Goal: Task Accomplishment & Management: Use online tool/utility

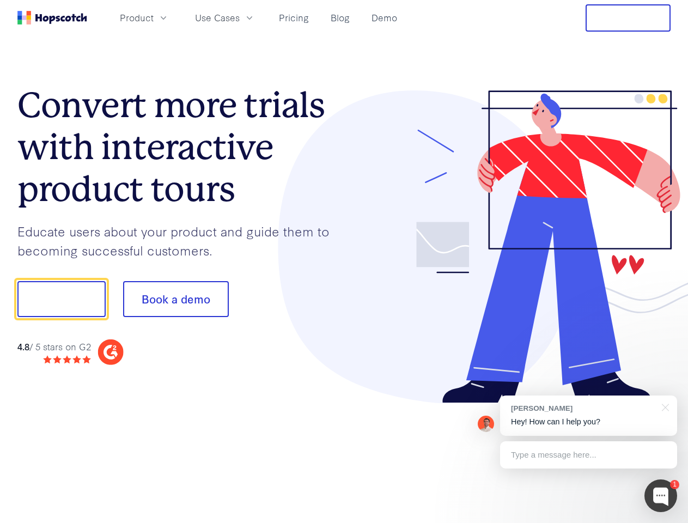
click at [344, 262] on div at bounding box center [507, 246] width 327 height 313
click at [154, 17] on span "Product" at bounding box center [137, 18] width 34 height 14
click at [240, 17] on span "Use Cases" at bounding box center [217, 18] width 45 height 14
click at [628, 18] on button "Free Trial" at bounding box center [628, 17] width 85 height 27
click at [61, 299] on button "Show me!" at bounding box center [61, 299] width 88 height 36
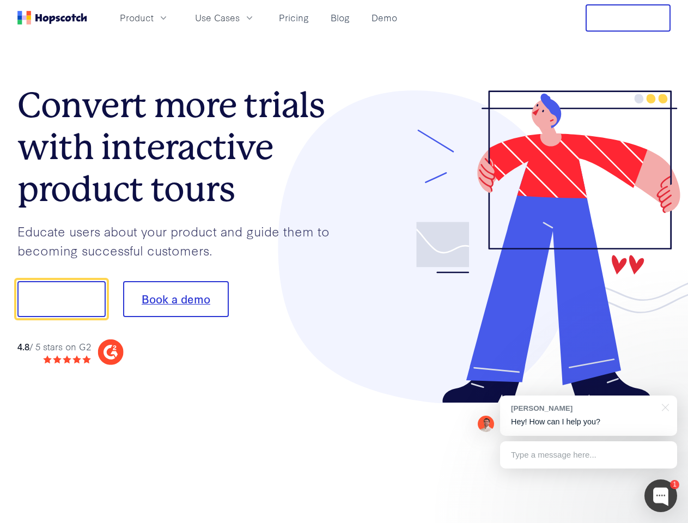
click at [175, 299] on button "Book a demo" at bounding box center [176, 299] width 106 height 36
click at [661, 496] on div at bounding box center [661, 496] width 33 height 33
click at [588, 416] on div "[PERSON_NAME] Hey! How can I help you?" at bounding box center [588, 416] width 177 height 40
click at [664, 406] on div at bounding box center [663, 407] width 27 height 22
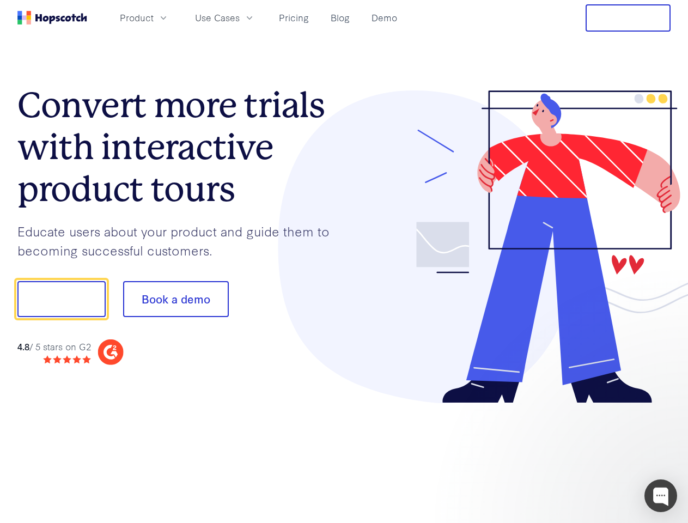
click at [588, 455] on div at bounding box center [575, 370] width 204 height 217
